Goal: Participate in discussion: Engage in conversation with other users on a specific topic

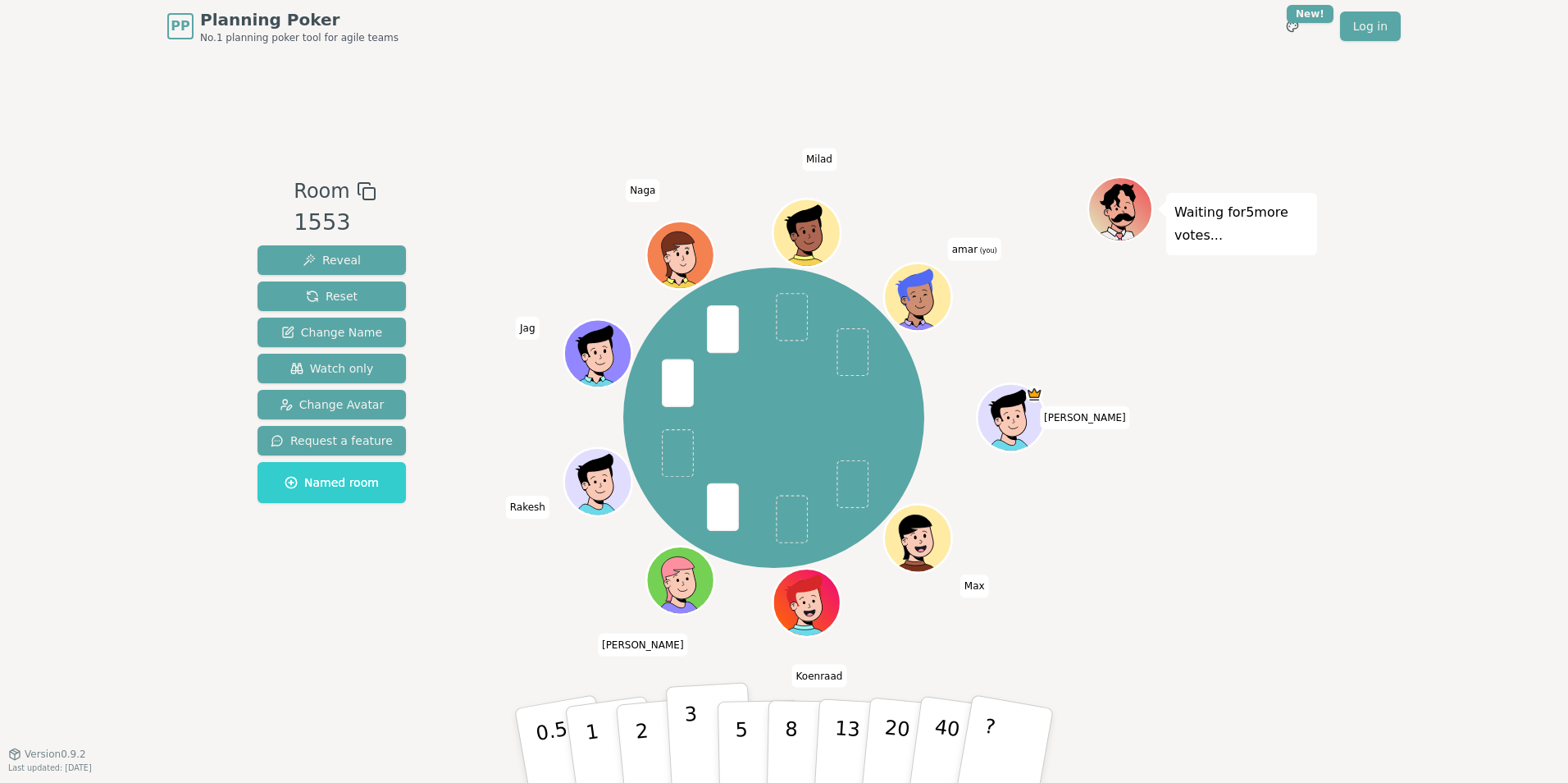
click at [691, 684] on p "3" at bounding box center [693, 747] width 18 height 90
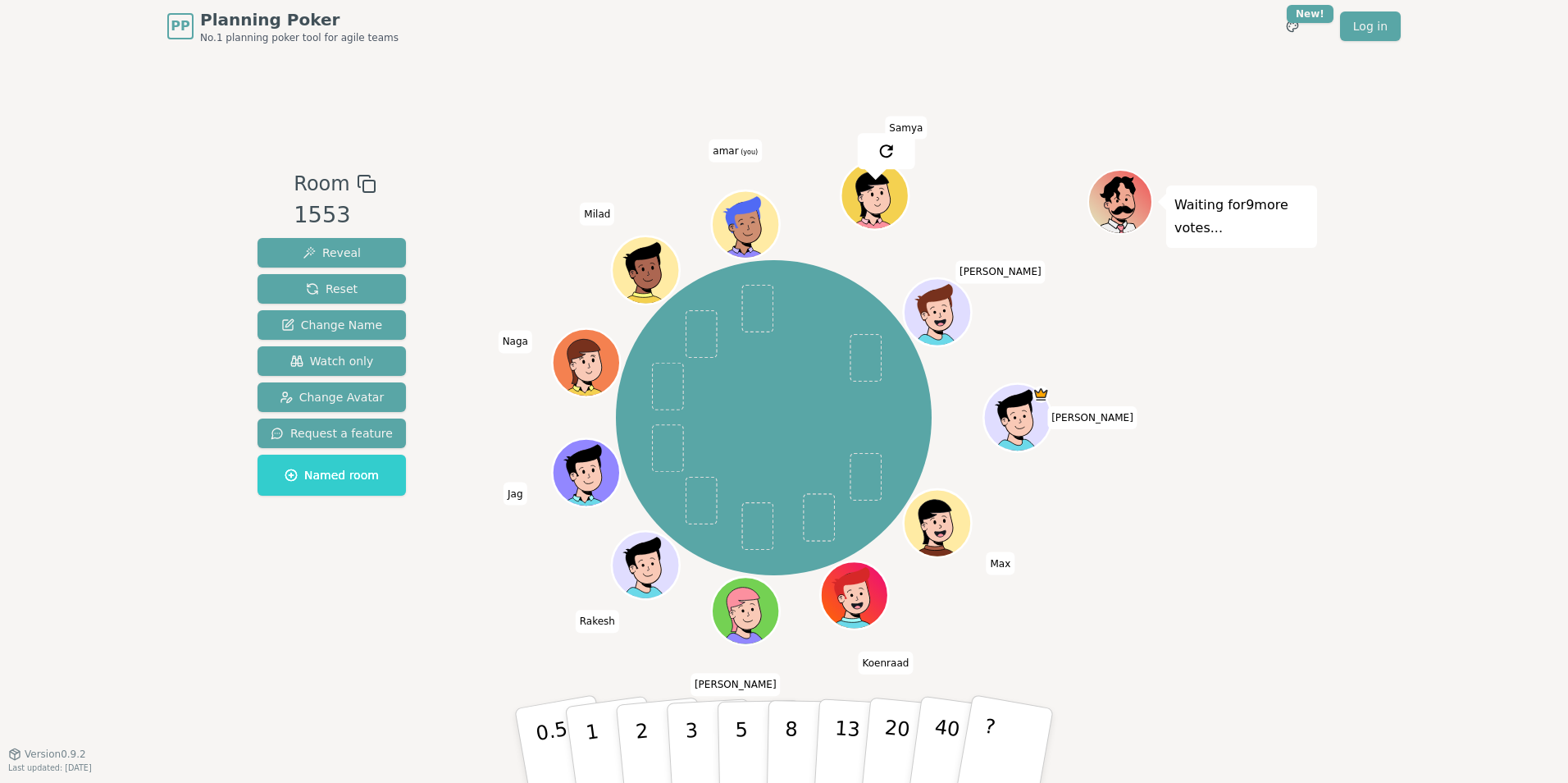
click at [1216, 546] on div "Waiting for 9 more votes..." at bounding box center [1202, 403] width 230 height 468
click at [737, 684] on p "5" at bounding box center [741, 746] width 14 height 89
click at [1252, 509] on div "Waiting for 9 more votes..." at bounding box center [1202, 403] width 230 height 468
drag, startPoint x: 1351, startPoint y: 474, endPoint x: 1517, endPoint y: 18, distance: 485.3
click at [1252, 457] on div "PP Planning Poker No.1 planning poker tool for agile teams Toggle theme New! Lo…" at bounding box center [784, 392] width 1568 height 783
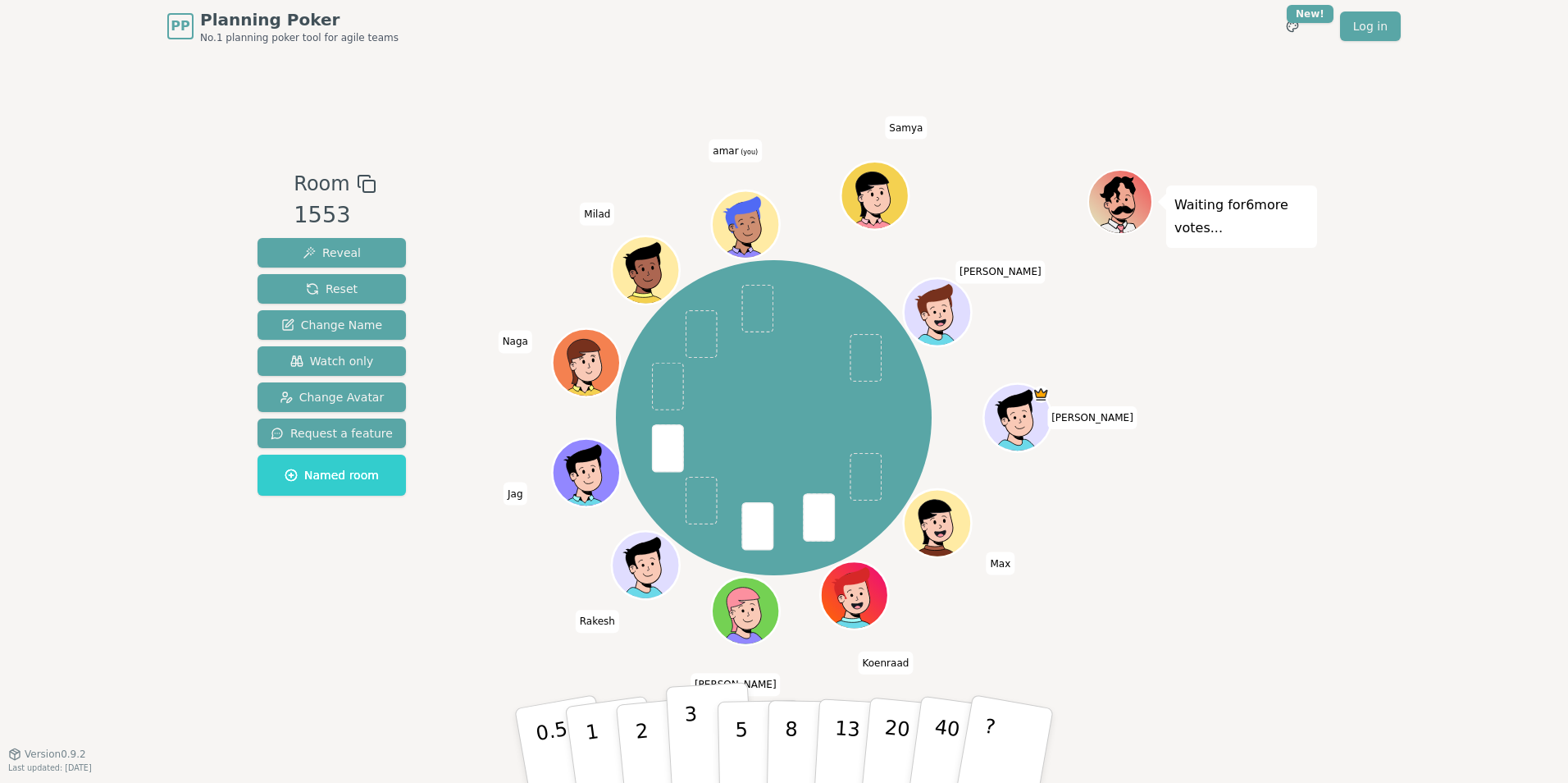
click at [686, 684] on p "3" at bounding box center [693, 747] width 18 height 90
click at [1252, 385] on div "PP Planning Poker No.1 planning poker tool for agile teams Toggle theme New! Lo…" at bounding box center [784, 392] width 1568 height 783
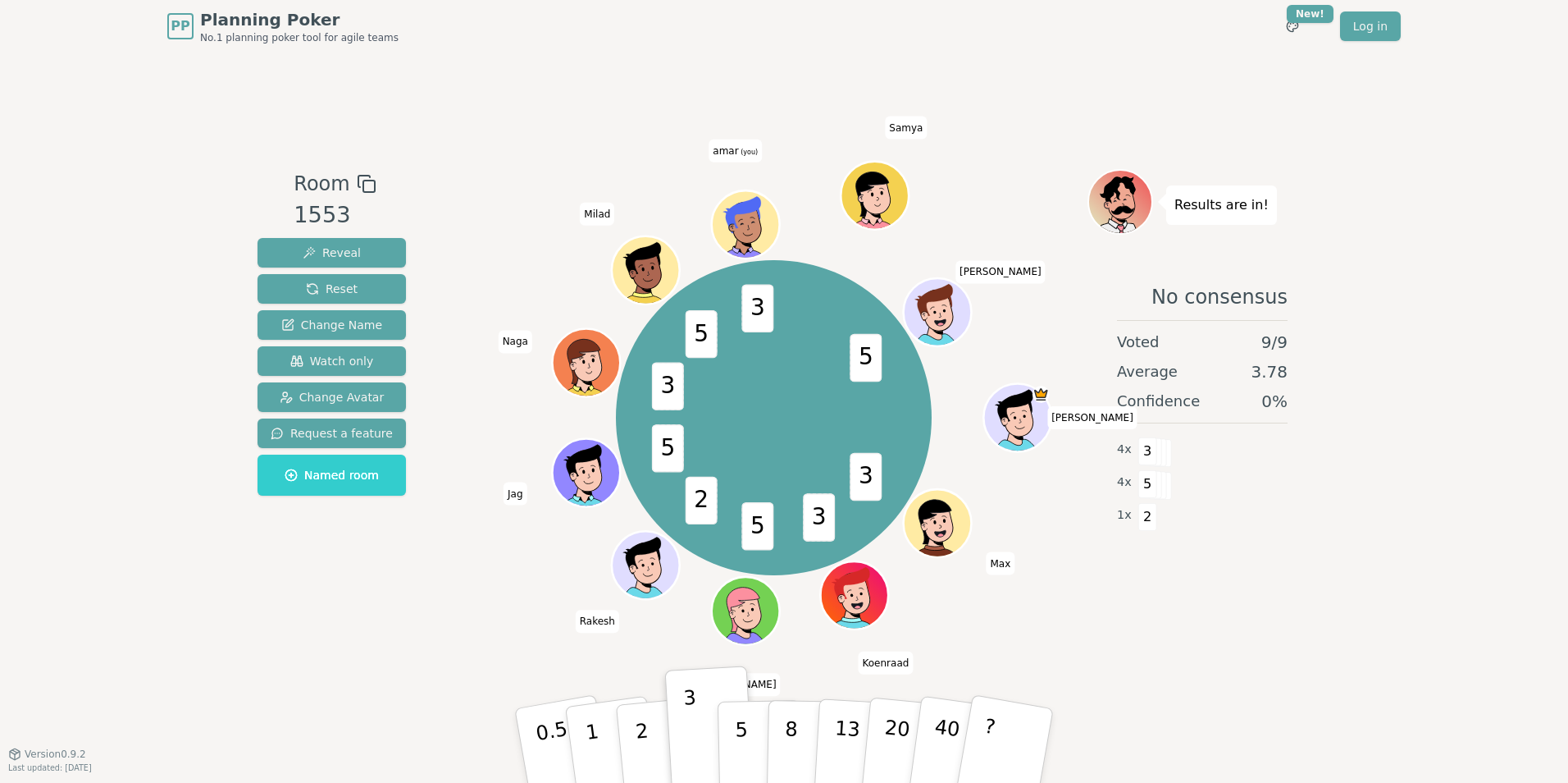
click at [1252, 401] on div "PP Planning Poker No.1 planning poker tool for agile teams Toggle theme New! Lo…" at bounding box center [784, 392] width 1568 height 783
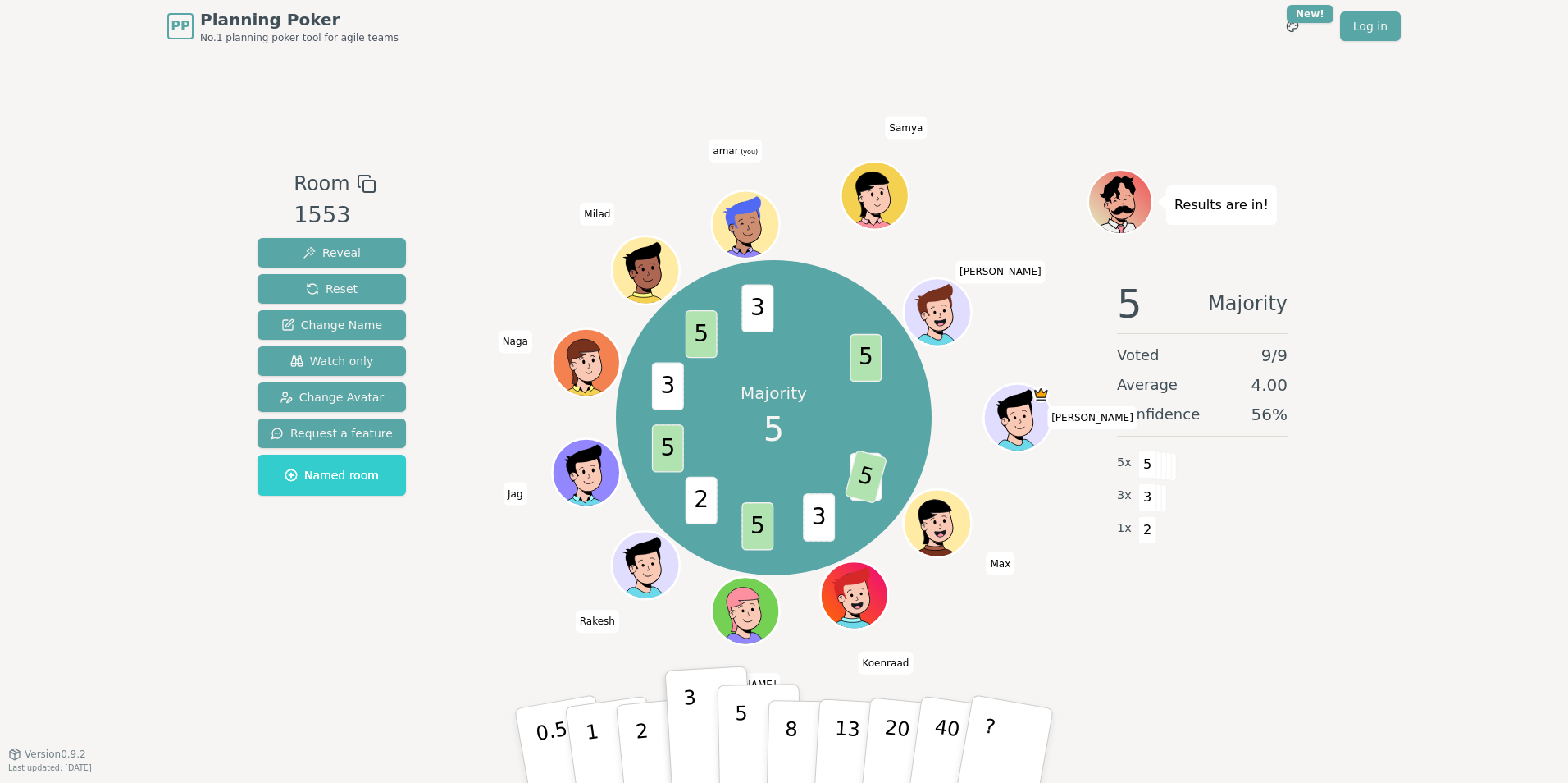
click at [749, 684] on button "5" at bounding box center [759, 746] width 84 height 125
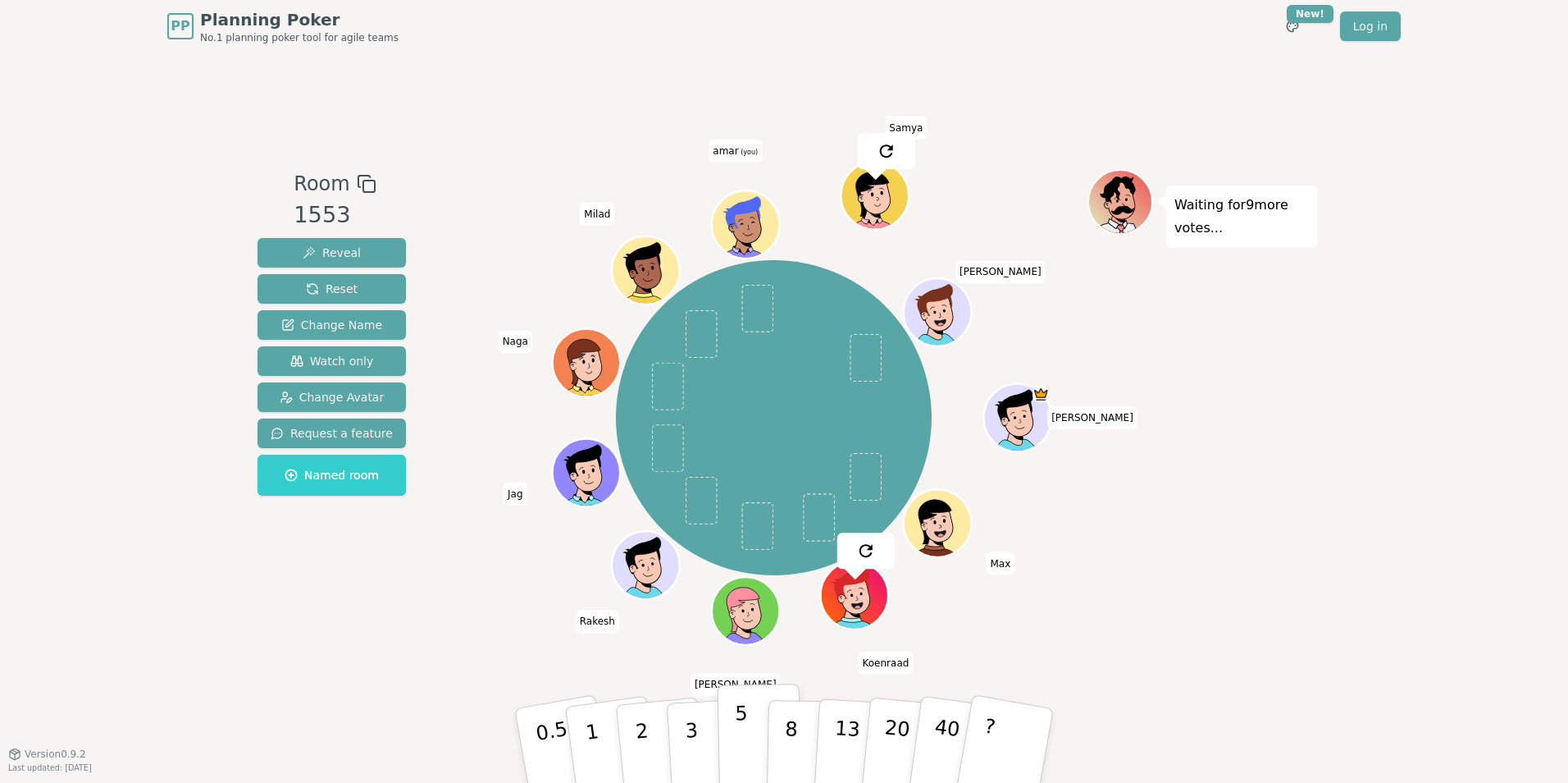
click at [738, 684] on p "5" at bounding box center [741, 746] width 14 height 89
